Goal: Task Accomplishment & Management: Manage account settings

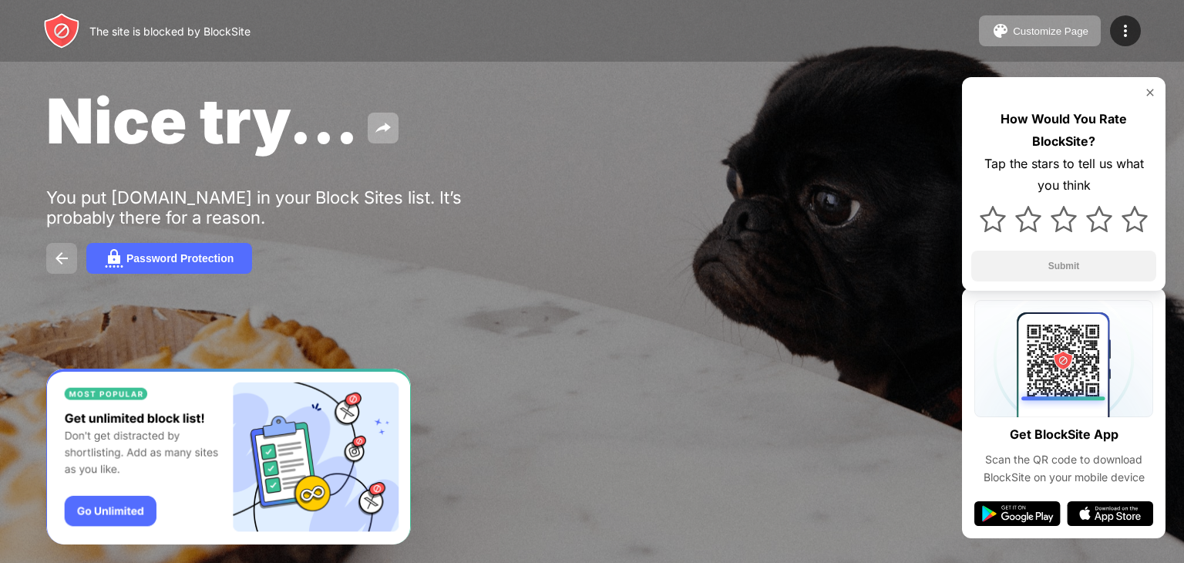
click at [66, 258] on img at bounding box center [61, 258] width 19 height 19
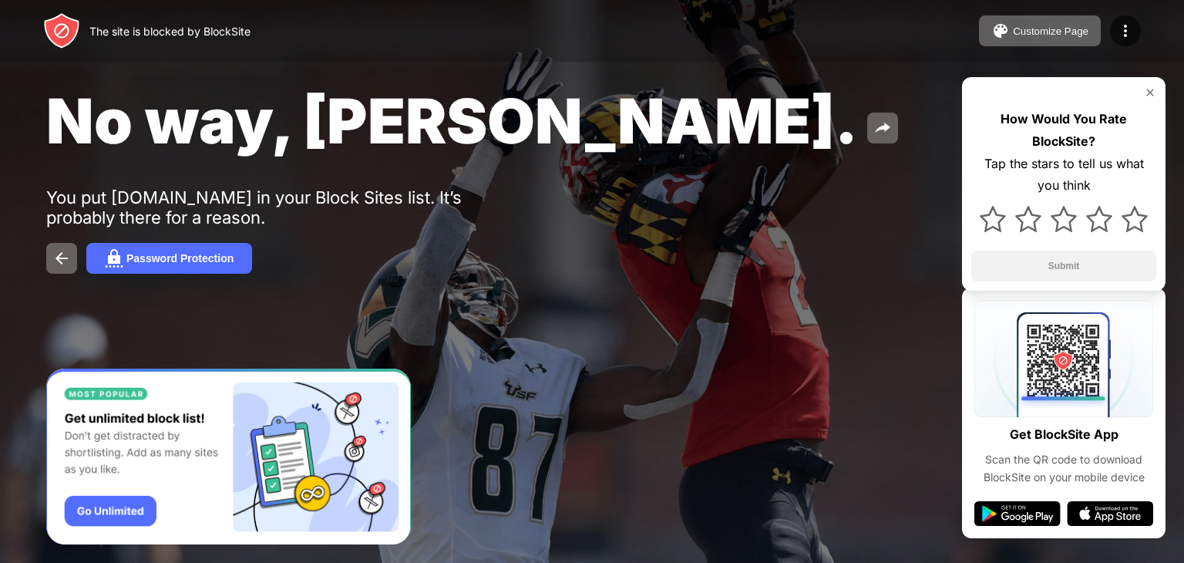
click at [1146, 87] on img at bounding box center [1150, 92] width 12 height 12
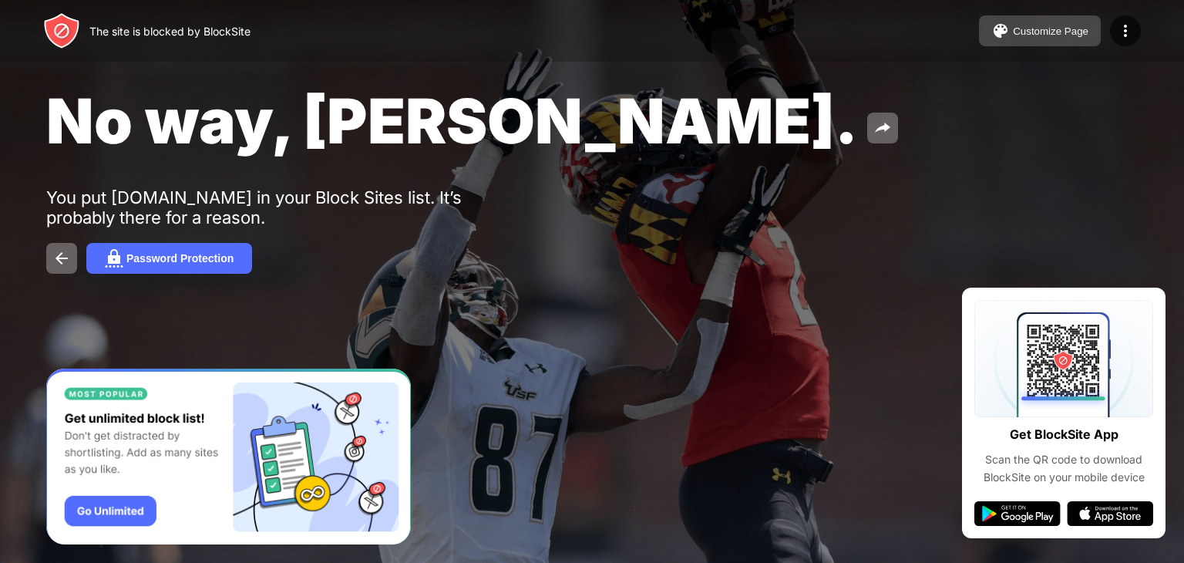
click at [1052, 41] on button "Customize Page" at bounding box center [1040, 30] width 122 height 31
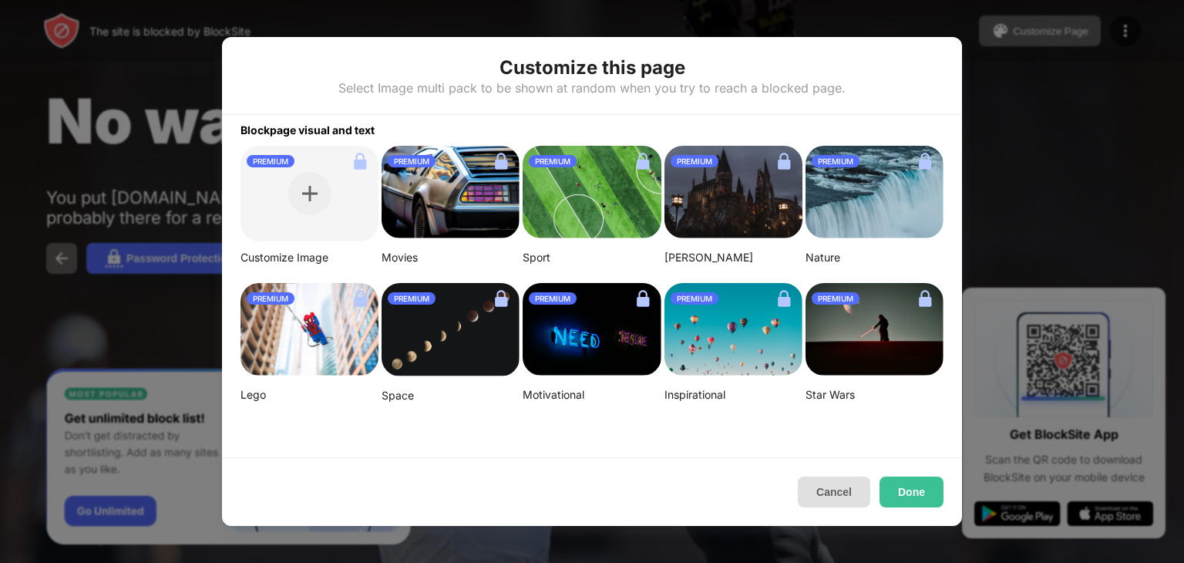
click at [818, 493] on button "Cancel" at bounding box center [834, 492] width 72 height 31
